Goal: Find contact information: Find contact information

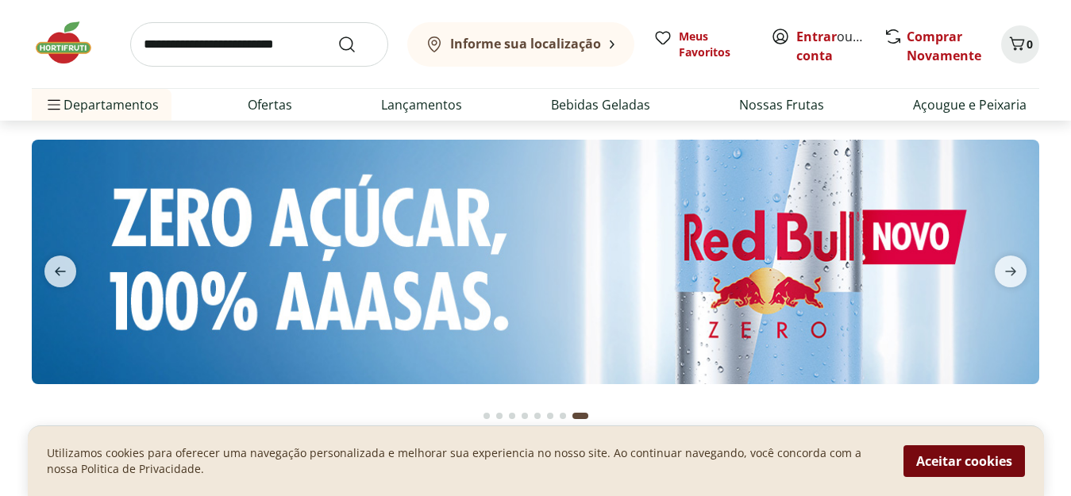
click at [964, 467] on button "Aceitar cookies" at bounding box center [963, 461] width 121 height 32
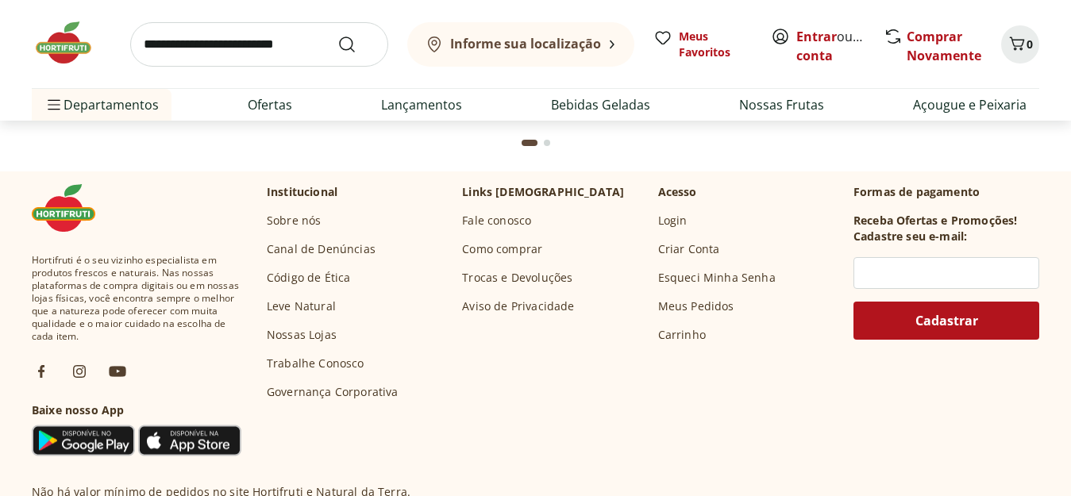
scroll to position [4606, 0]
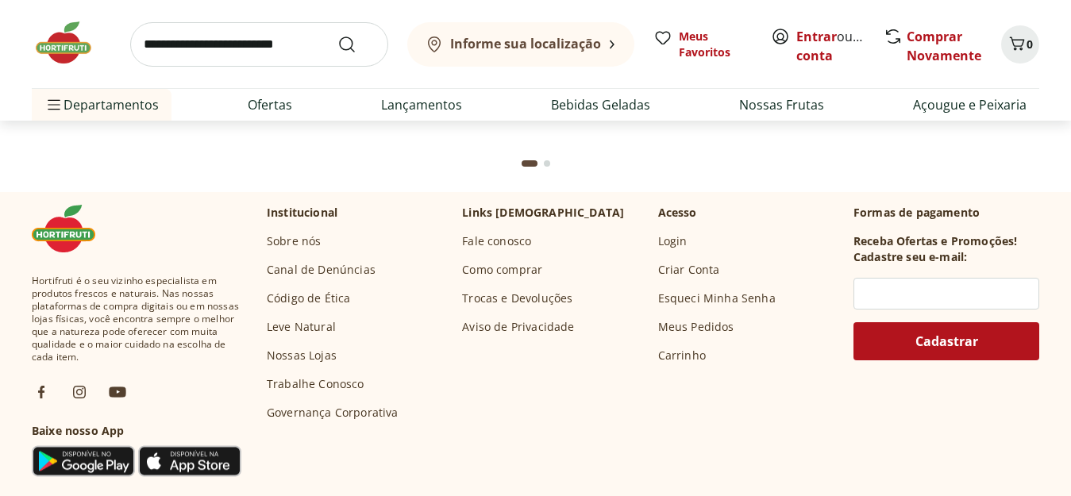
click at [290, 387] on link "Trabalhe Conosco" at bounding box center [316, 384] width 98 height 16
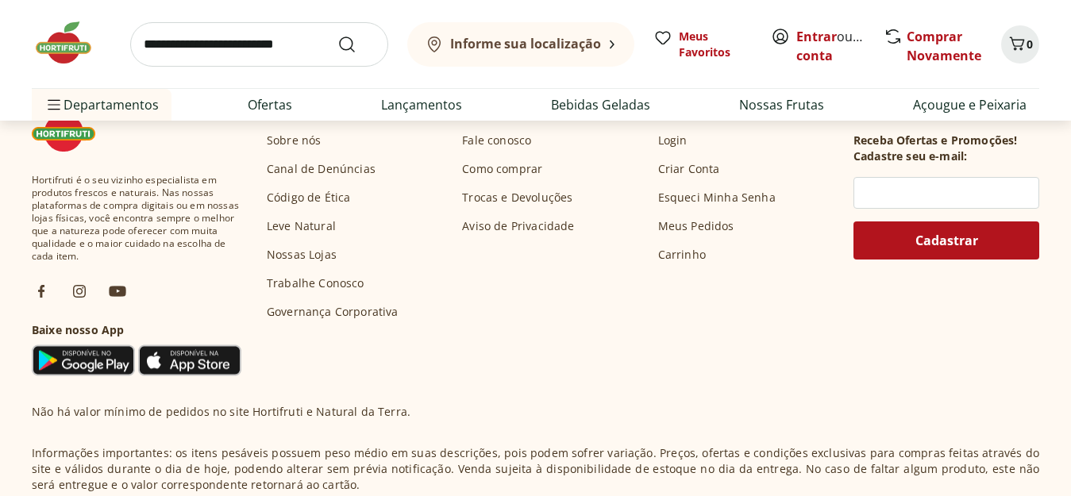
scroll to position [5293, 0]
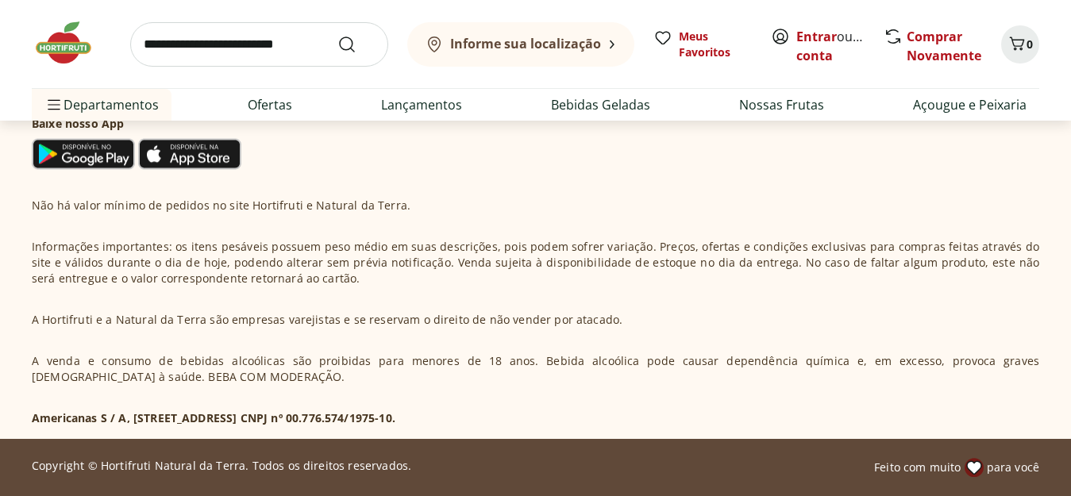
click at [1070, 403] on section "Hortifruti é o seu vizinho especialista em produtos frescos e naturais. Nas nos…" at bounding box center [535, 162] width 1071 height 554
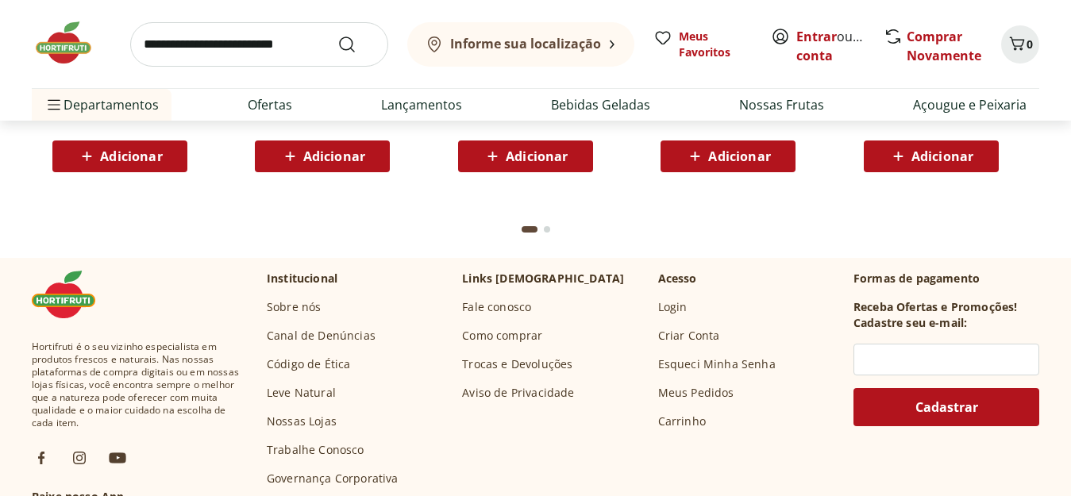
scroll to position [5913, 0]
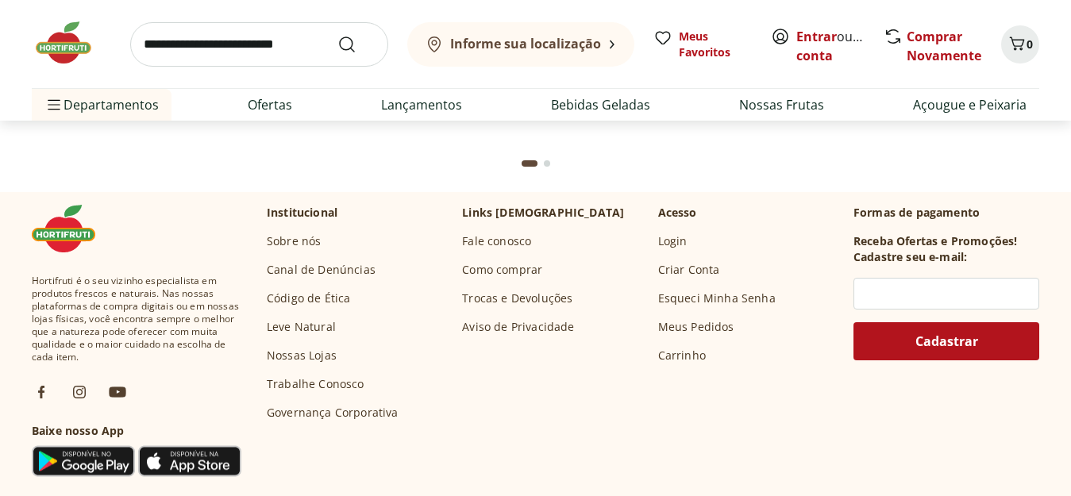
click at [484, 243] on link "Fale conosco" at bounding box center [496, 241] width 69 height 16
